Goal: Task Accomplishment & Management: Use online tool/utility

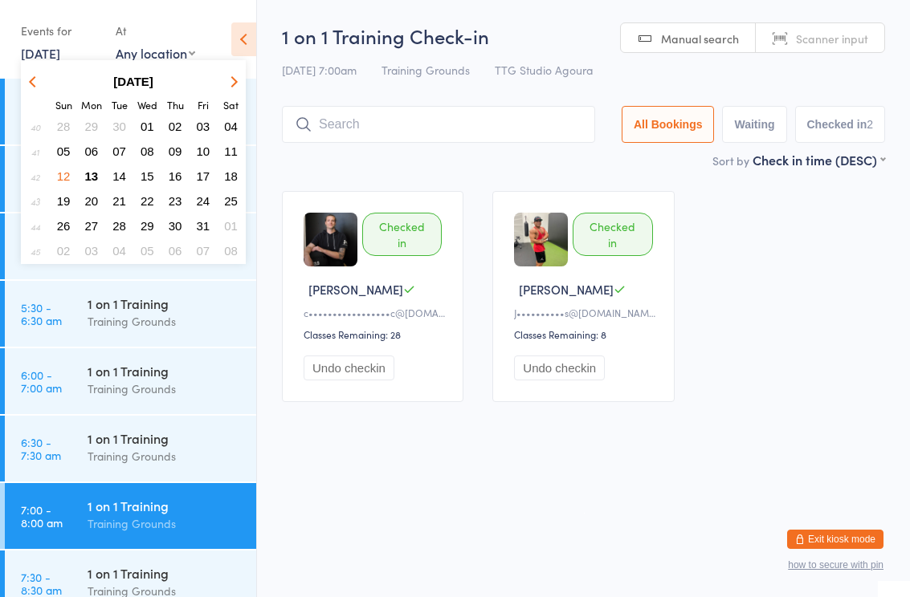
click at [92, 180] on span "13" at bounding box center [92, 176] width 14 height 14
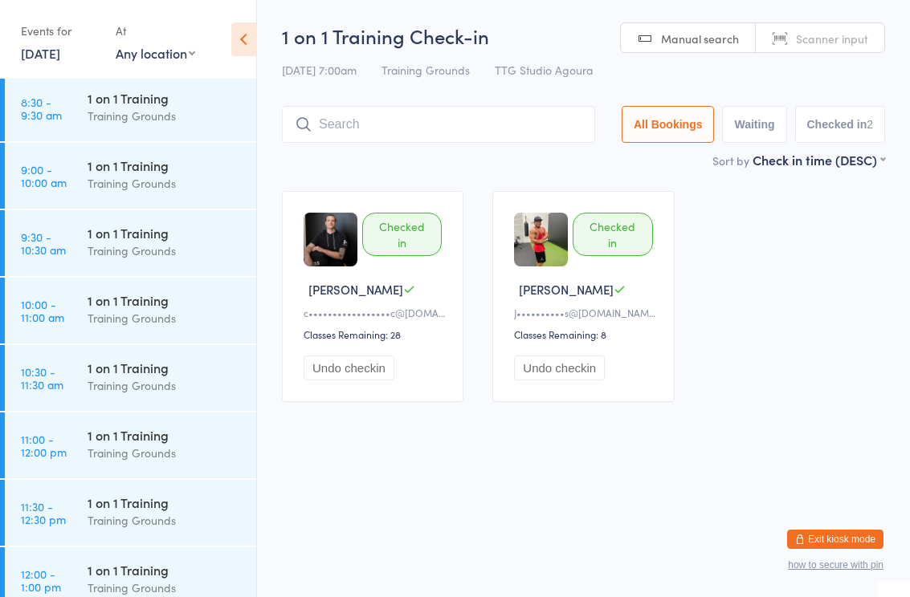
scroll to position [626, 0]
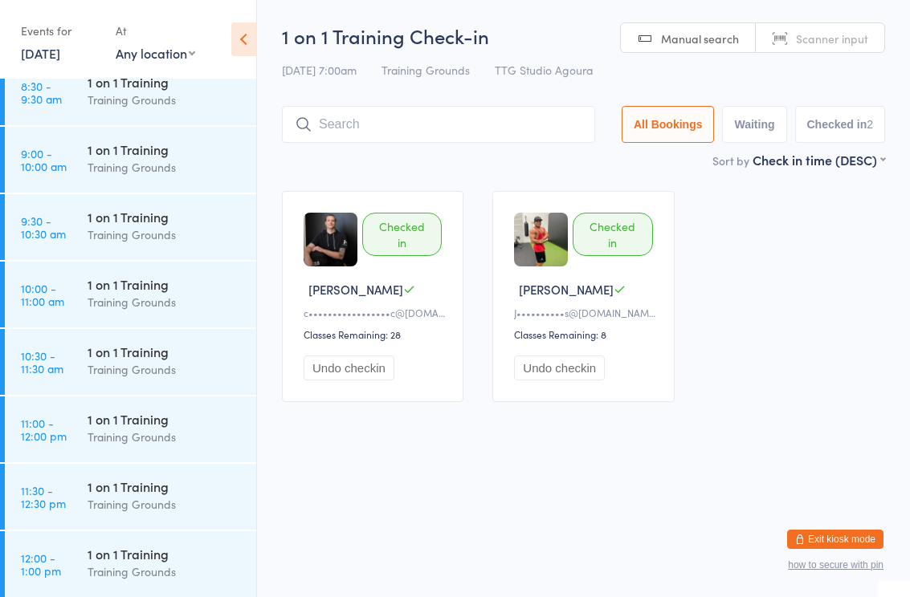
click at [156, 302] on div "Training Grounds" at bounding box center [165, 302] width 155 height 18
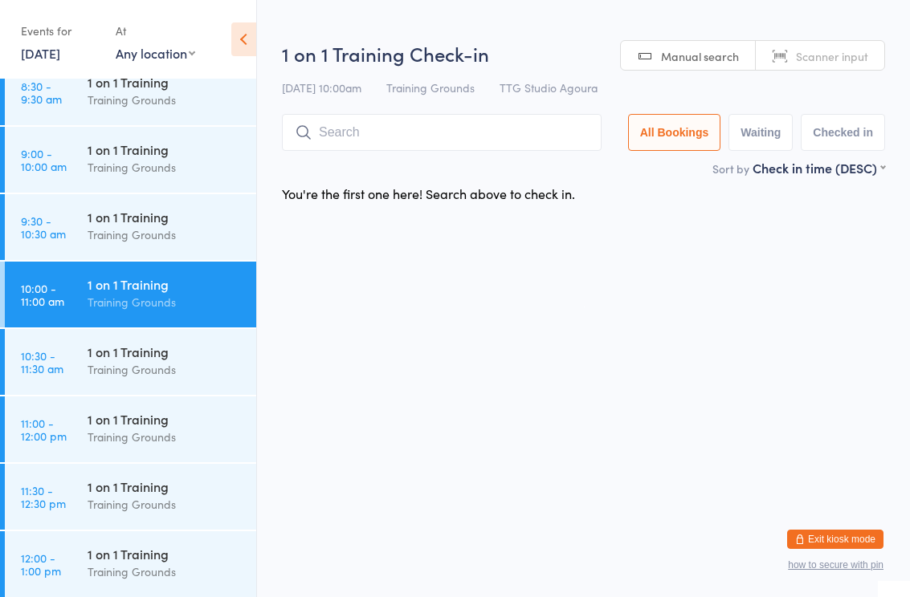
click at [395, 136] on input "search" at bounding box center [442, 132] width 320 height 37
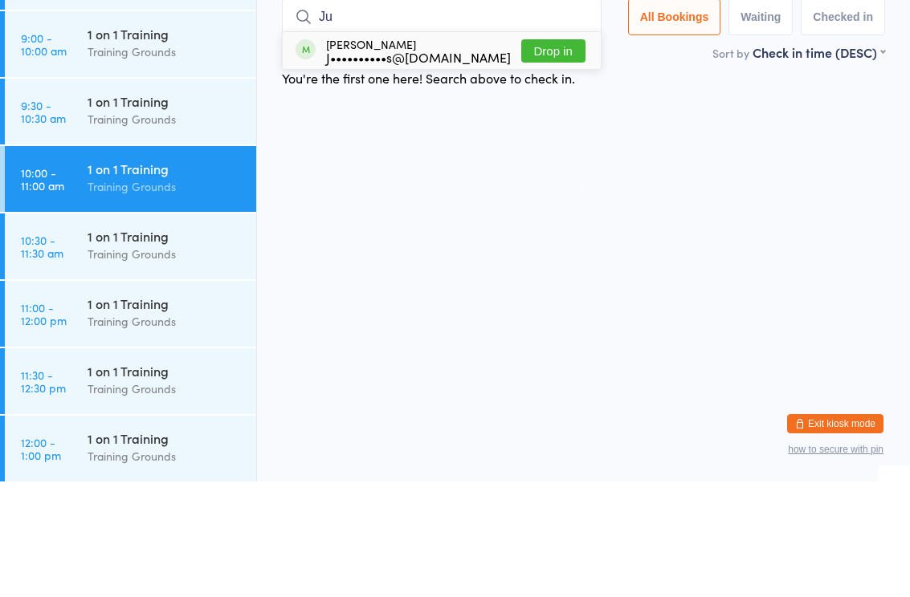
type input "Ju"
click at [435, 166] on div "J••••••••••s@[DOMAIN_NAME]" at bounding box center [418, 172] width 185 height 13
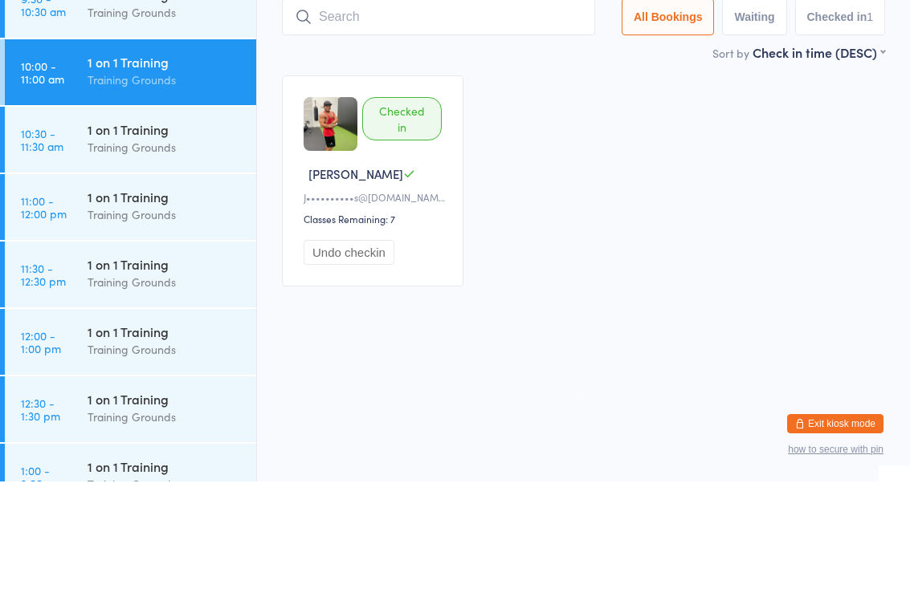
scroll to position [750, 0]
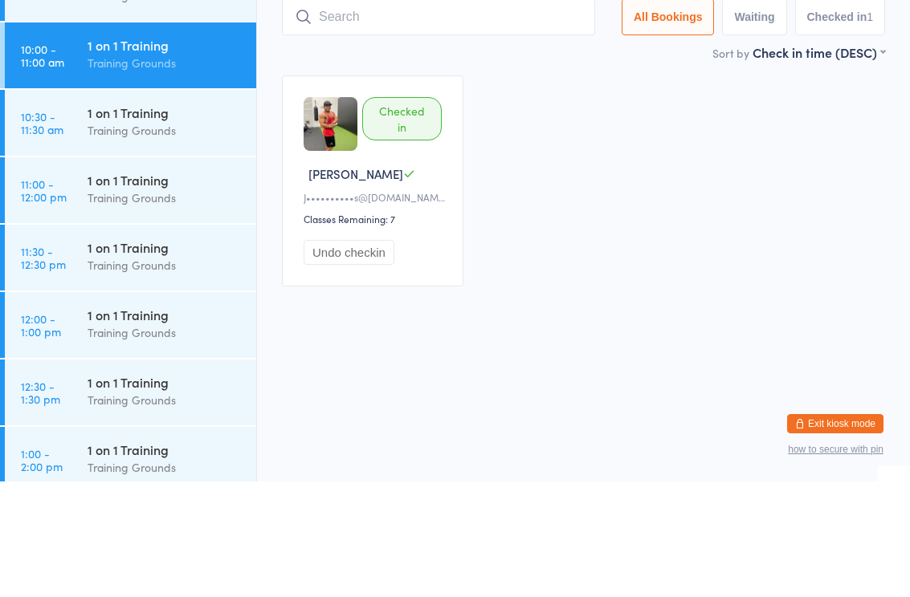
click at [146, 304] on div "Training Grounds" at bounding box center [165, 313] width 155 height 18
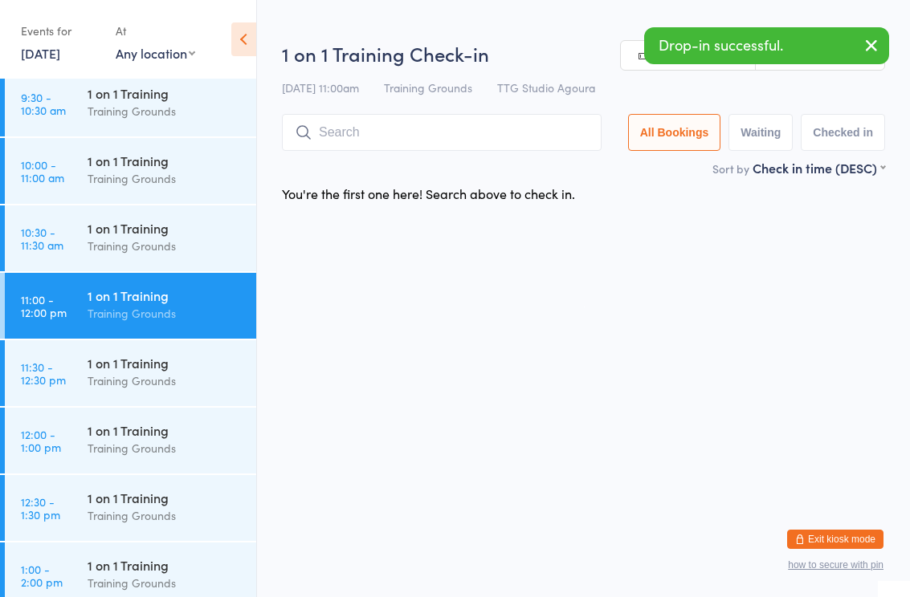
click at [385, 138] on input "search" at bounding box center [442, 132] width 320 height 37
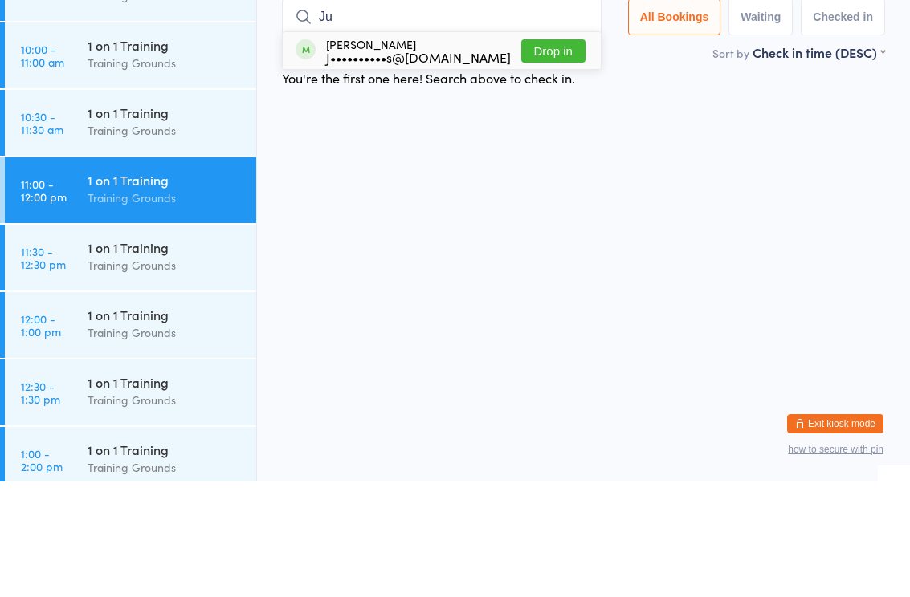
type input "Ju"
click at [415, 166] on div "J••••••••••s@[DOMAIN_NAME]" at bounding box center [418, 172] width 185 height 13
